Goal: Task Accomplishment & Management: Complete application form

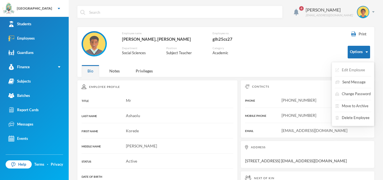
click at [358, 68] on button "Edit Employee" at bounding box center [350, 70] width 31 height 10
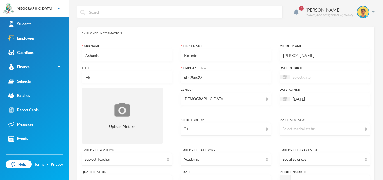
click at [308, 56] on input "[PERSON_NAME]" at bounding box center [324, 55] width 84 height 13
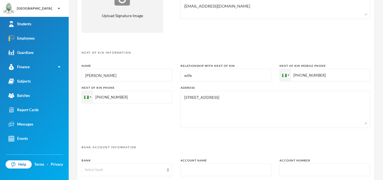
scroll to position [290, 0]
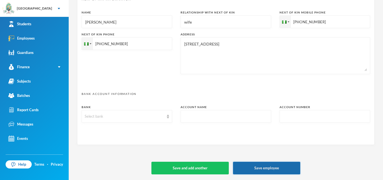
type input "E"
click at [277, 168] on button "Save employee" at bounding box center [266, 167] width 67 height 13
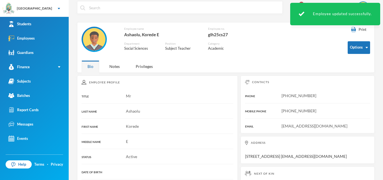
scroll to position [3, 0]
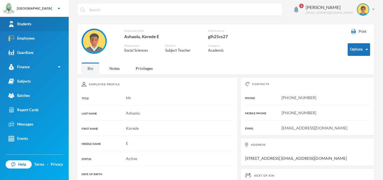
click at [32, 25] on link "Students" at bounding box center [34, 24] width 69 height 14
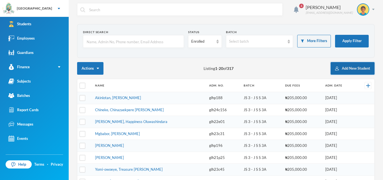
click at [343, 66] on button "Add New Student" at bounding box center [352, 68] width 44 height 13
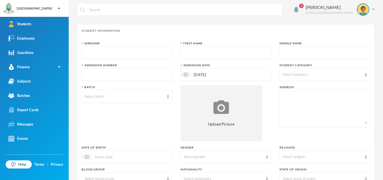
click at [149, 52] on input "text" at bounding box center [127, 53] width 84 height 13
type input "Babaniyi"
click at [244, 51] on input "text" at bounding box center [226, 53] width 84 height 13
type input "Ayomiposi"
click at [300, 51] on input "text" at bounding box center [324, 53] width 84 height 13
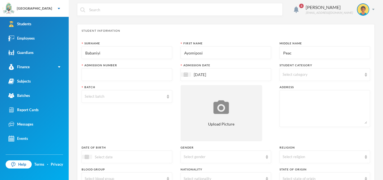
type input "Peace"
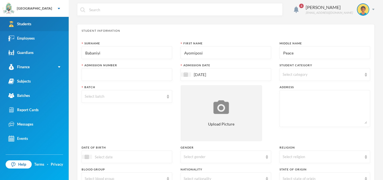
click at [50, 25] on link "Students" at bounding box center [34, 24] width 69 height 14
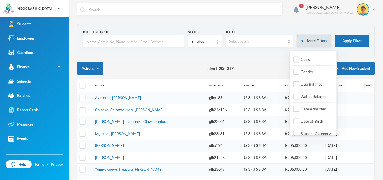
click at [322, 42] on button "More Filters" at bounding box center [314, 41] width 34 height 13
click at [316, 107] on span "Date Admitted" at bounding box center [313, 108] width 30 height 5
click at [299, 107] on input "Date Admitted" at bounding box center [296, 109] width 6 height 6
checkbox input "true"
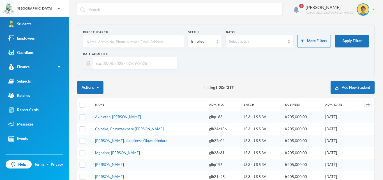
click at [165, 66] on input "text" at bounding box center [133, 63] width 81 height 13
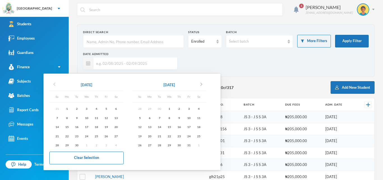
click at [55, 86] on icon "chevron_left" at bounding box center [54, 84] width 7 height 7
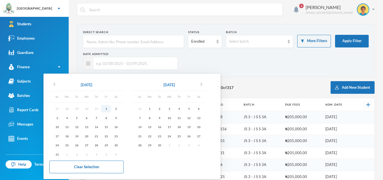
click at [106, 109] on div "1" at bounding box center [106, 108] width 10 height 7
click at [161, 109] on div "2" at bounding box center [159, 108] width 10 height 7
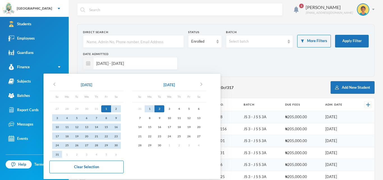
type input "[DATE] - [DATE]"
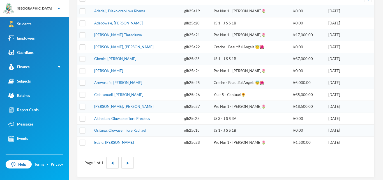
scroll to position [109, 0]
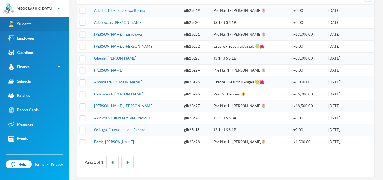
click at [38, 23] on link "Students" at bounding box center [34, 24] width 69 height 14
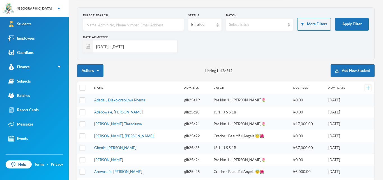
scroll to position [20, 0]
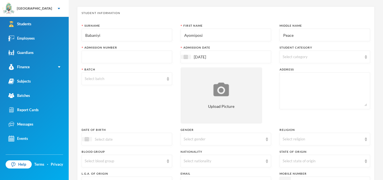
click at [113, 57] on input "text" at bounding box center [127, 57] width 84 height 13
type input "glh25c29"
click at [365, 56] on img at bounding box center [365, 57] width 2 height 4
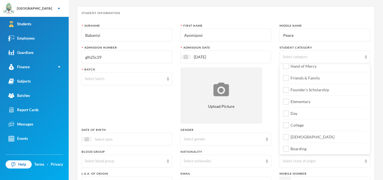
scroll to position [65, 0]
click at [285, 113] on input "Day" at bounding box center [286, 112] width 6 height 6
checkbox input "true"
click at [286, 123] on input "College" at bounding box center [286, 124] width 6 height 6
checkbox input "true"
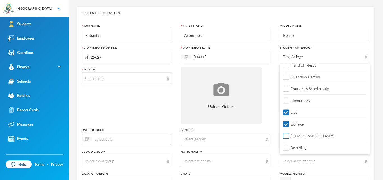
click at [288, 135] on input "[DEMOGRAPHIC_DATA]" at bounding box center [286, 136] width 6 height 6
checkbox input "true"
click at [168, 78] on img at bounding box center [168, 79] width 2 height 4
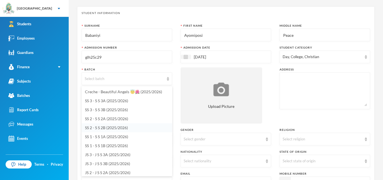
click at [119, 127] on span "SS 2 - S S 2B (2025/2026)" at bounding box center [106, 127] width 43 height 5
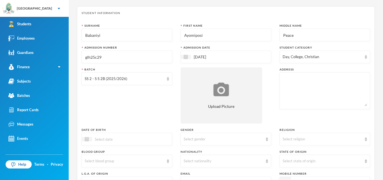
click at [292, 89] on textarea at bounding box center [324, 90] width 84 height 31
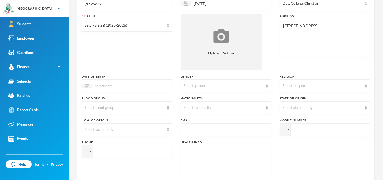
scroll to position [77, 0]
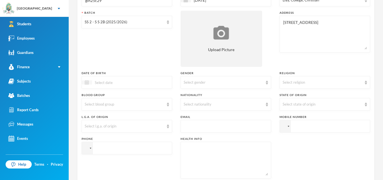
type textarea "[STREET_ADDRESS]"
click at [88, 82] on img at bounding box center [87, 82] width 4 height 4
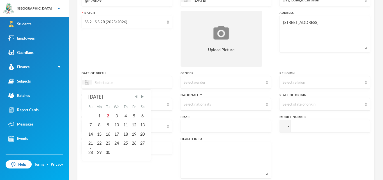
click at [139, 97] on span "Previous Month" at bounding box center [136, 96] width 5 height 5
click at [136, 115] on div "2" at bounding box center [134, 115] width 8 height 9
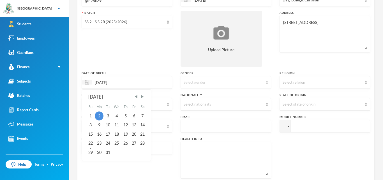
type input "[DATE]"
click at [264, 84] on div "Select gender" at bounding box center [225, 82] width 90 height 13
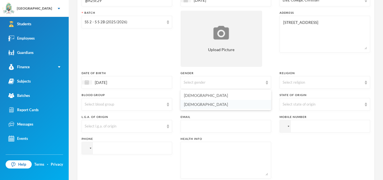
click at [223, 105] on li "[DEMOGRAPHIC_DATA]" at bounding box center [225, 104] width 90 height 9
click at [366, 84] on img at bounding box center [365, 82] width 2 height 4
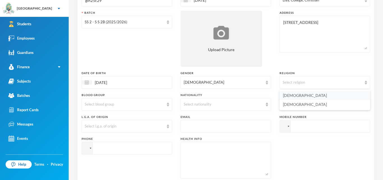
click at [319, 96] on li "[DEMOGRAPHIC_DATA]" at bounding box center [324, 95] width 90 height 9
click at [168, 105] on img at bounding box center [168, 104] width 2 height 4
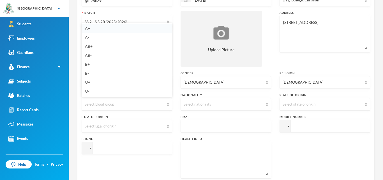
click at [93, 28] on li "A+" at bounding box center [127, 28] width 90 height 9
click at [268, 103] on div "Select nationality" at bounding box center [225, 104] width 90 height 13
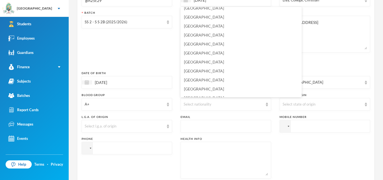
scroll to position [1377, 0]
click at [210, 62] on li "[GEOGRAPHIC_DATA]" at bounding box center [240, 61] width 121 height 9
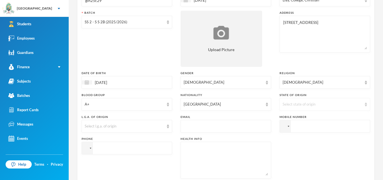
click at [366, 103] on img at bounding box center [365, 104] width 2 height 4
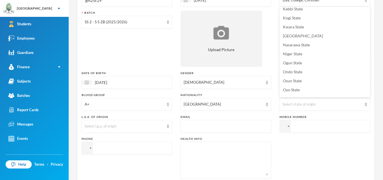
scroll to position [193, 0]
click at [313, 70] on li "Ondo State" at bounding box center [324, 70] width 90 height 9
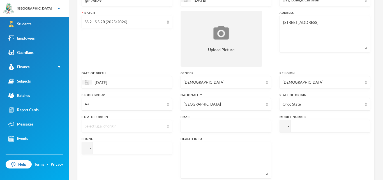
click at [167, 127] on img at bounding box center [168, 126] width 2 height 4
click at [113, 96] on li "Ondo West" at bounding box center [127, 95] width 90 height 9
click at [231, 128] on input "text" at bounding box center [226, 126] width 84 height 13
type input "[EMAIL_ADDRESS][DOMAIN_NAME]"
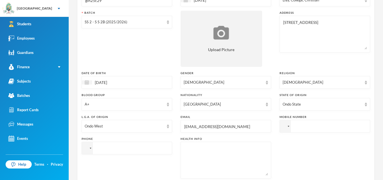
click at [304, 127] on input "tel" at bounding box center [324, 126] width 90 height 13
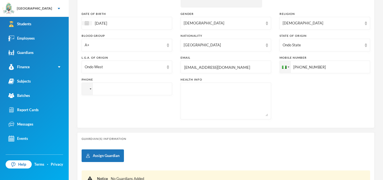
scroll to position [138, 0]
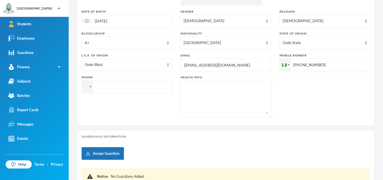
type input "[PHONE_NUMBER]"
click at [279, 71] on input "tel" at bounding box center [324, 64] width 90 height 13
type input "[PHONE_NUMBER]"
click at [194, 96] on textarea at bounding box center [226, 98] width 84 height 31
type textarea "Nil"
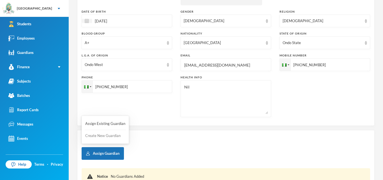
click at [108, 137] on button "Create New Guardian" at bounding box center [105, 136] width 41 height 10
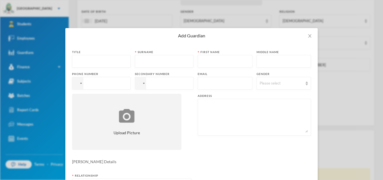
click at [111, 63] on input "text" at bounding box center [101, 61] width 52 height 13
type input "Mrs"
click at [157, 60] on input "text" at bounding box center [164, 61] width 52 height 13
type input "Babaniyi"
click at [208, 62] on input "text" at bounding box center [225, 61] width 48 height 13
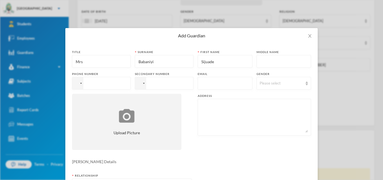
type input "Sijuade"
click at [126, 83] on input "tel" at bounding box center [101, 83] width 59 height 13
type input "[PHONE_NUMBER]"
click at [205, 85] on input "text" at bounding box center [225, 83] width 48 height 13
type input "[EMAIL_ADDRESS][DOMAIN_NAME]"
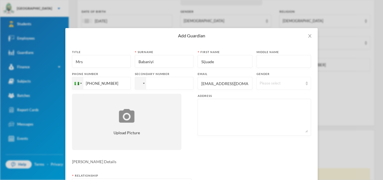
click at [307, 82] on img at bounding box center [306, 83] width 2 height 4
click at [277, 106] on li "[DEMOGRAPHIC_DATA]" at bounding box center [283, 105] width 54 height 9
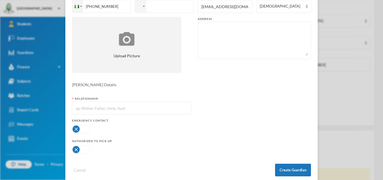
scroll to position [87, 0]
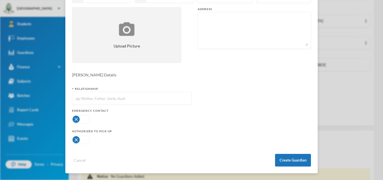
click at [219, 22] on textarea at bounding box center [254, 30] width 107 height 31
type textarea "[STREET_ADDRESS]"
click at [150, 97] on input "text" at bounding box center [131, 98] width 113 height 13
type input "Mother"
click at [77, 120] on button "button" at bounding box center [81, 119] width 18 height 8
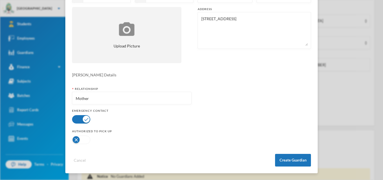
click at [78, 140] on button "button" at bounding box center [81, 139] width 18 height 8
click at [284, 159] on button "Create Guardian" at bounding box center [293, 160] width 36 height 13
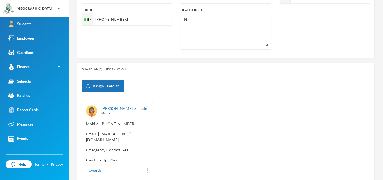
scroll to position [237, 0]
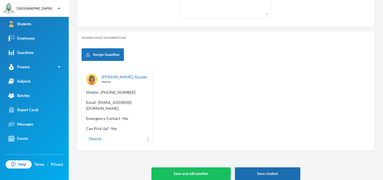
click at [279, 168] on button "Save student" at bounding box center [267, 173] width 65 height 13
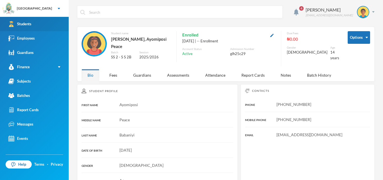
click at [26, 22] on div "Students" at bounding box center [19, 24] width 23 height 6
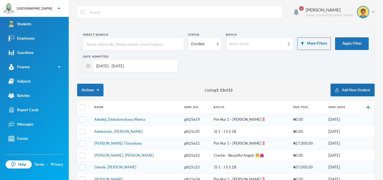
click at [352, 90] on button "Add New Student" at bounding box center [352, 89] width 44 height 13
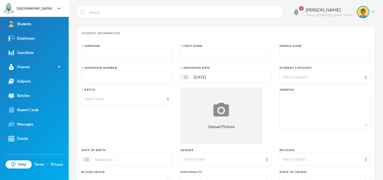
click at [145, 55] on input "text" at bounding box center [127, 55] width 84 height 13
type input "Ogedengbe"
click at [194, 53] on input "text" at bounding box center [226, 55] width 84 height 13
type input "Olajumoke"
click at [283, 54] on input "text" at bounding box center [324, 55] width 84 height 13
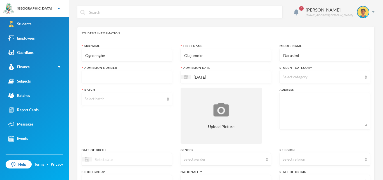
type input "Darasimi"
click at [161, 78] on input "text" at bounding box center [127, 77] width 84 height 13
type input "glh25c30"
click at [366, 76] on img at bounding box center [365, 77] width 2 height 4
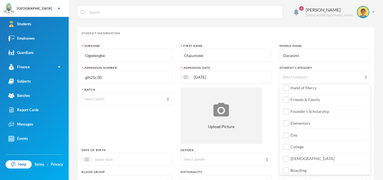
scroll to position [63, 0]
click at [287, 136] on input "Day" at bounding box center [286, 134] width 6 height 6
checkbox input "true"
click at [286, 147] on input "College" at bounding box center [286, 146] width 6 height 6
checkbox input "true"
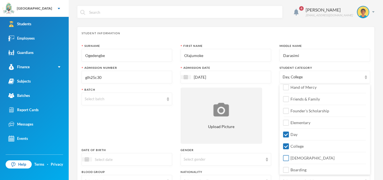
click at [286, 159] on input "[DEMOGRAPHIC_DATA]" at bounding box center [286, 158] width 6 height 6
checkbox input "true"
click at [168, 97] on img at bounding box center [168, 99] width 2 height 4
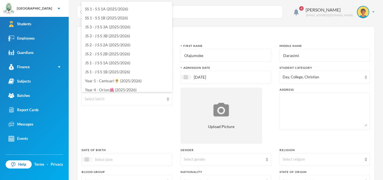
scroll to position [44, 0]
click at [125, 69] on span "JS 1 - J S S 1B (2025/2026)" at bounding box center [107, 70] width 45 height 5
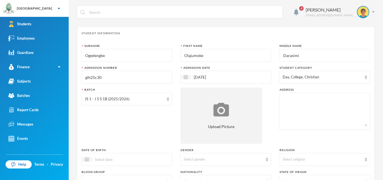
click at [286, 99] on textarea at bounding box center [324, 111] width 84 height 31
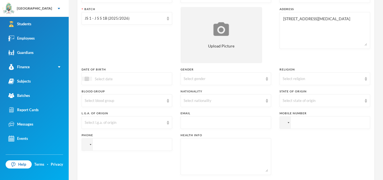
scroll to position [82, 0]
type textarea "[STREET_ADDRESS][MEDICAL_DATA]"
click at [89, 79] on img at bounding box center [87, 77] width 4 height 4
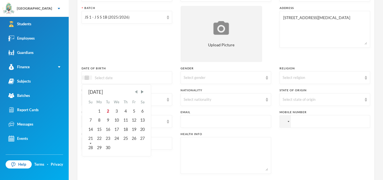
click at [139, 92] on span "Previous Month" at bounding box center [136, 91] width 5 height 5
click at [127, 129] on div "17" at bounding box center [125, 129] width 8 height 9
type input "[DATE]"
click at [267, 78] on img at bounding box center [267, 78] width 2 height 4
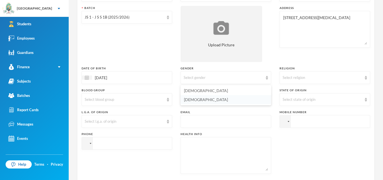
click at [236, 101] on li "[DEMOGRAPHIC_DATA]" at bounding box center [225, 99] width 90 height 9
click at [365, 81] on div "Select religion" at bounding box center [324, 77] width 90 height 13
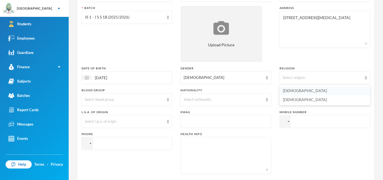
click at [342, 91] on li "[DEMOGRAPHIC_DATA]" at bounding box center [324, 90] width 90 height 9
click at [170, 101] on div "Select blood group" at bounding box center [127, 99] width 90 height 13
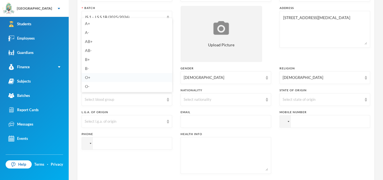
click at [100, 79] on li "O+" at bounding box center [127, 77] width 90 height 9
click at [264, 100] on div "Select nationality" at bounding box center [225, 99] width 90 height 13
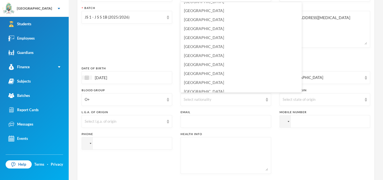
scroll to position [1355, 0]
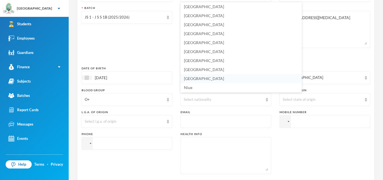
click at [212, 79] on li "[GEOGRAPHIC_DATA]" at bounding box center [240, 78] width 121 height 9
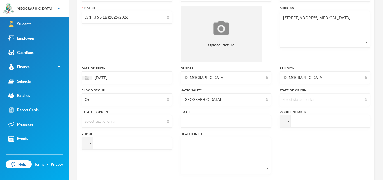
click at [366, 98] on img at bounding box center [365, 99] width 2 height 4
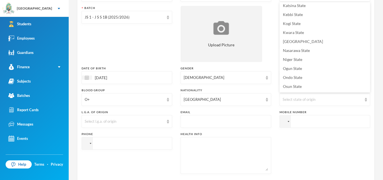
scroll to position [183, 0]
click at [322, 68] on li "Ogun State" at bounding box center [324, 67] width 90 height 9
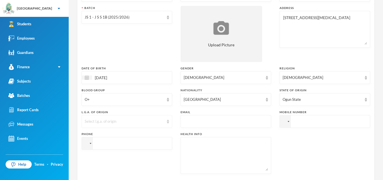
click at [168, 122] on img at bounding box center [168, 121] width 2 height 4
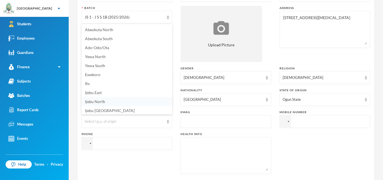
scroll to position [10, 0]
click at [133, 32] on li "Abeokuta South" at bounding box center [127, 28] width 90 height 9
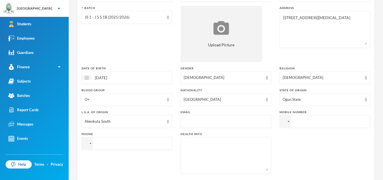
click at [266, 123] on input "text" at bounding box center [226, 121] width 84 height 13
type input "[EMAIL_ADDRESS][DOMAIN_NAME]"
click at [312, 122] on input "tel" at bounding box center [324, 121] width 90 height 13
type input "[PHONE_NUMBER]"
click at [235, 150] on textarea at bounding box center [226, 155] width 84 height 31
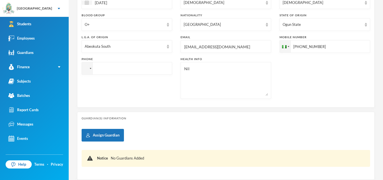
scroll to position [160, 0]
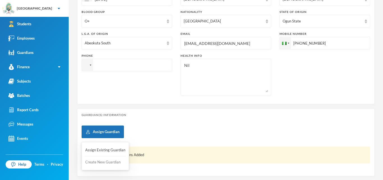
type textarea "Nil"
click at [108, 161] on button "Create New Guardian" at bounding box center [105, 162] width 41 height 10
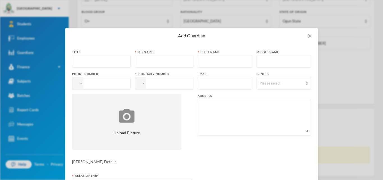
click at [125, 63] on input "text" at bounding box center [101, 61] width 52 height 13
type input "Mrs"
click at [158, 63] on input "text" at bounding box center [164, 61] width 52 height 13
type input "Ogedengbe"
click at [215, 62] on input "text" at bounding box center [225, 61] width 48 height 13
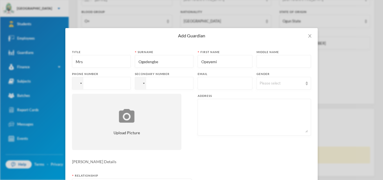
type input "Opeyemi"
click at [121, 82] on input "tel" at bounding box center [101, 83] width 59 height 13
click at [104, 83] on input "[PHONE_NUMBER]" at bounding box center [101, 83] width 59 height 13
type input "[PHONE_NUMBER]"
click at [206, 84] on input "text" at bounding box center [225, 83] width 48 height 13
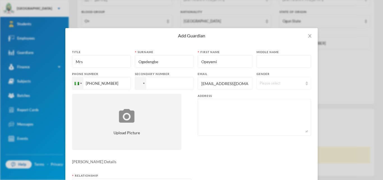
type input "[EMAIL_ADDRESS][DOMAIN_NAME]"
click at [304, 84] on div "Please select" at bounding box center [283, 83] width 55 height 13
click at [282, 105] on li "[DEMOGRAPHIC_DATA]" at bounding box center [283, 105] width 54 height 9
click at [234, 116] on textarea at bounding box center [254, 117] width 107 height 31
type textarea "[STREET_ADDRESS][MEDICAL_DATA]"
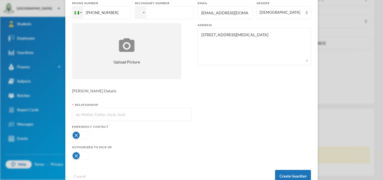
scroll to position [80, 0]
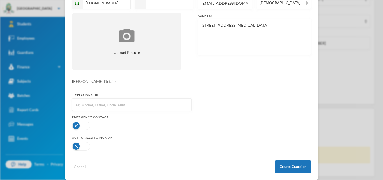
click at [150, 105] on input "text" at bounding box center [131, 104] width 113 height 13
type input "Mother"
click at [80, 124] on button "button" at bounding box center [81, 125] width 18 height 8
click at [84, 147] on button "button" at bounding box center [81, 146] width 18 height 8
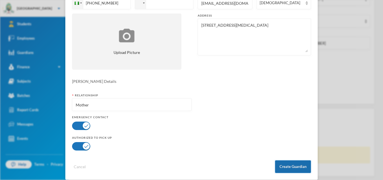
click at [288, 167] on button "Create Guardian" at bounding box center [293, 166] width 36 height 13
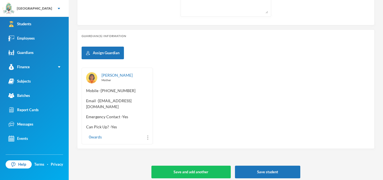
scroll to position [243, 0]
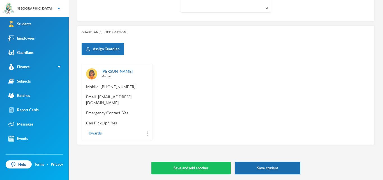
click at [263, 167] on button "Save student" at bounding box center [267, 167] width 65 height 13
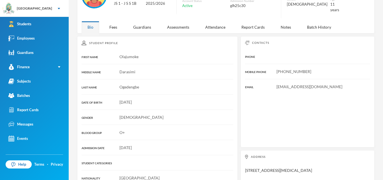
scroll to position [48, 0]
click at [31, 36] on div "Employees" at bounding box center [21, 38] width 26 height 6
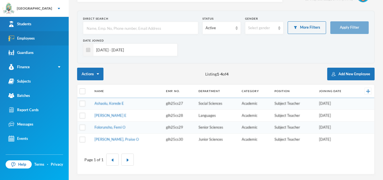
scroll to position [15, 0]
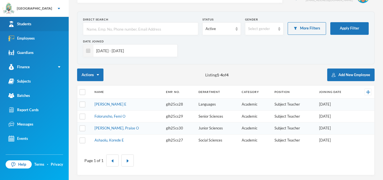
click at [37, 25] on link "Students" at bounding box center [34, 24] width 69 height 14
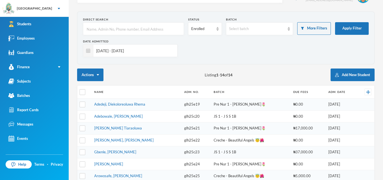
click at [110, 27] on input "text" at bounding box center [133, 29] width 95 height 13
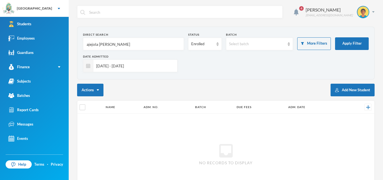
click at [91, 44] on input "ajejola [PERSON_NAME]" at bounding box center [133, 44] width 95 height 13
type input "[PERSON_NAME]"
click at [43, 37] on link "Employees" at bounding box center [34, 38] width 69 height 14
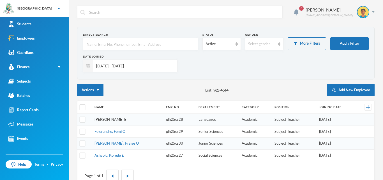
click at [115, 118] on link "[PERSON_NAME] E" at bounding box center [110, 119] width 32 height 4
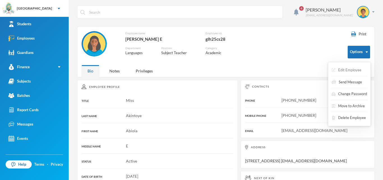
click at [356, 69] on button "Edit Employee" at bounding box center [346, 70] width 31 height 10
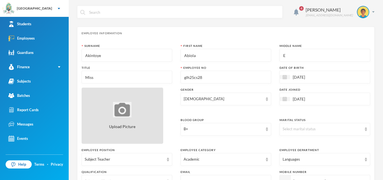
click at [132, 115] on div "Upload Picture" at bounding box center [123, 115] width 82 height 56
type input "C:\fakepath\[PERSON_NAME].jpg"
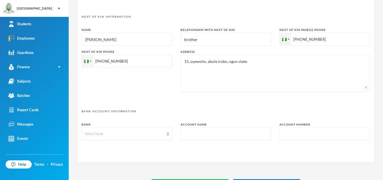
scroll to position [290, 0]
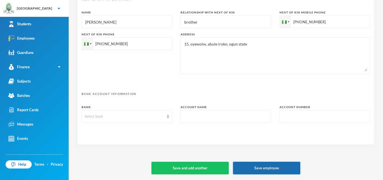
click at [268, 168] on button "Save employee" at bounding box center [266, 167] width 67 height 13
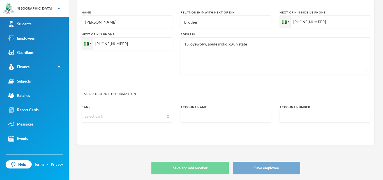
click at [206, 43] on textarea "15, oyewolw, abule iroko, ogun state" at bounding box center [275, 55] width 183 height 31
type textarea "15, oyewole, [PERSON_NAME], ogun state"
click at [257, 166] on button "Save employee" at bounding box center [266, 167] width 67 height 13
click at [259, 171] on button "Save employee" at bounding box center [266, 167] width 67 height 13
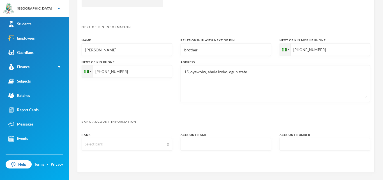
scroll to position [290, 0]
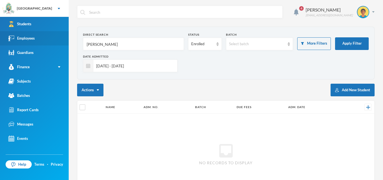
click at [32, 37] on div "Employees" at bounding box center [21, 38] width 26 height 6
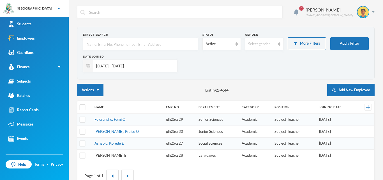
click at [105, 155] on link "[PERSON_NAME] E" at bounding box center [110, 155] width 32 height 4
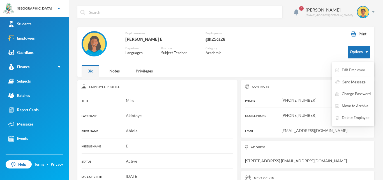
click at [355, 69] on button "Edit Employee" at bounding box center [350, 70] width 31 height 10
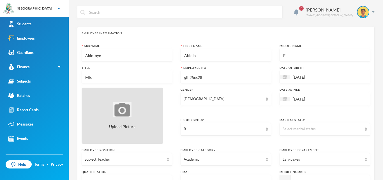
click at [126, 110] on img at bounding box center [122, 109] width 18 height 15
type input "C:\fakepath\[PERSON_NAME].jpg"
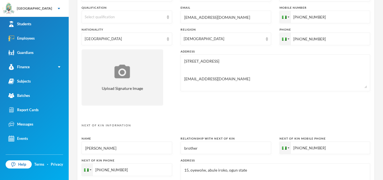
scroll to position [290, 0]
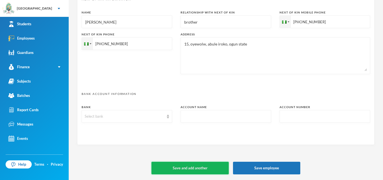
click at [194, 167] on button "Save and add another" at bounding box center [189, 167] width 77 height 13
type textarea "[STREET_ADDRESS] [EMAIL_ADDRESS][DOMAIN_NAME]"
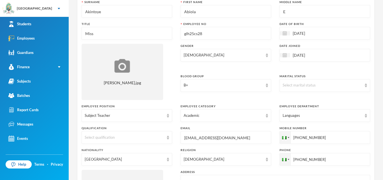
scroll to position [0, 0]
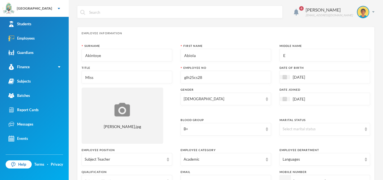
click at [303, 7] on span "4" at bounding box center [301, 8] width 4 height 4
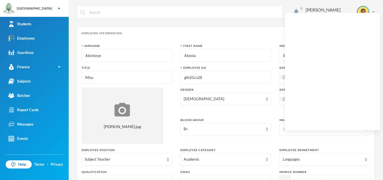
click at [303, 7] on span at bounding box center [301, 8] width 3 height 3
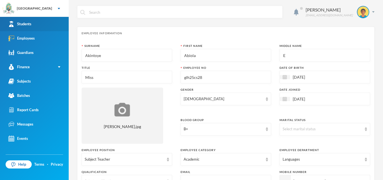
click at [34, 23] on link "Students" at bounding box center [34, 24] width 69 height 14
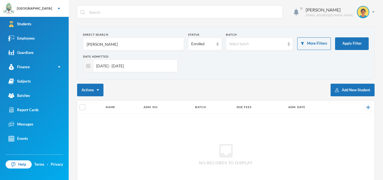
click at [122, 44] on input "[PERSON_NAME]" at bounding box center [133, 44] width 95 height 13
type input "a"
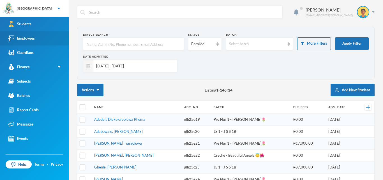
click at [34, 39] on div "Employees" at bounding box center [21, 38] width 26 height 6
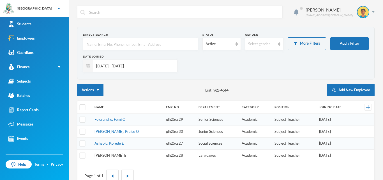
click at [106, 153] on link "[PERSON_NAME] E" at bounding box center [110, 155] width 32 height 4
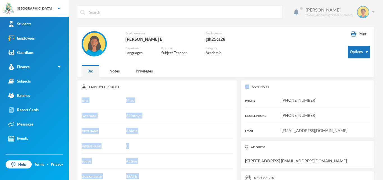
click at [366, 11] on img at bounding box center [362, 11] width 11 height 11
click at [360, 40] on button "Logout" at bounding box center [358, 41] width 25 height 8
